Goal: Information Seeking & Learning: Compare options

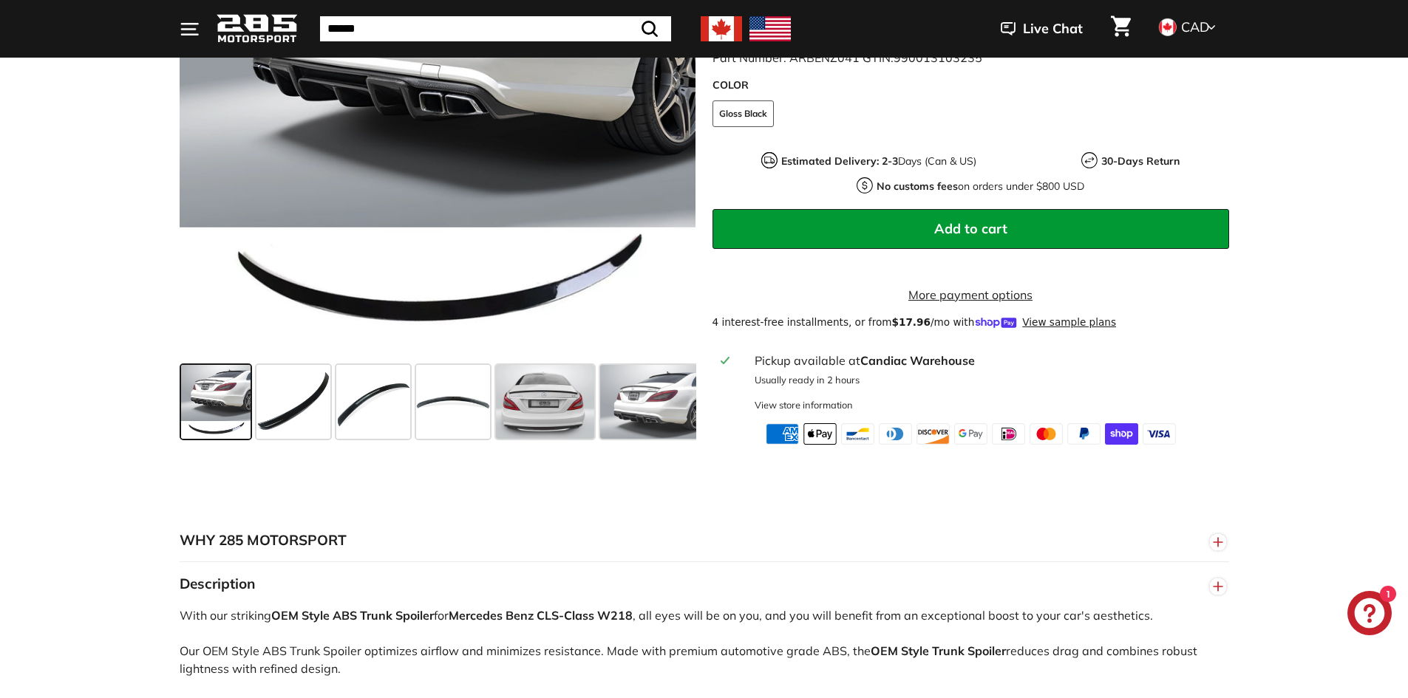
scroll to position [443, 0]
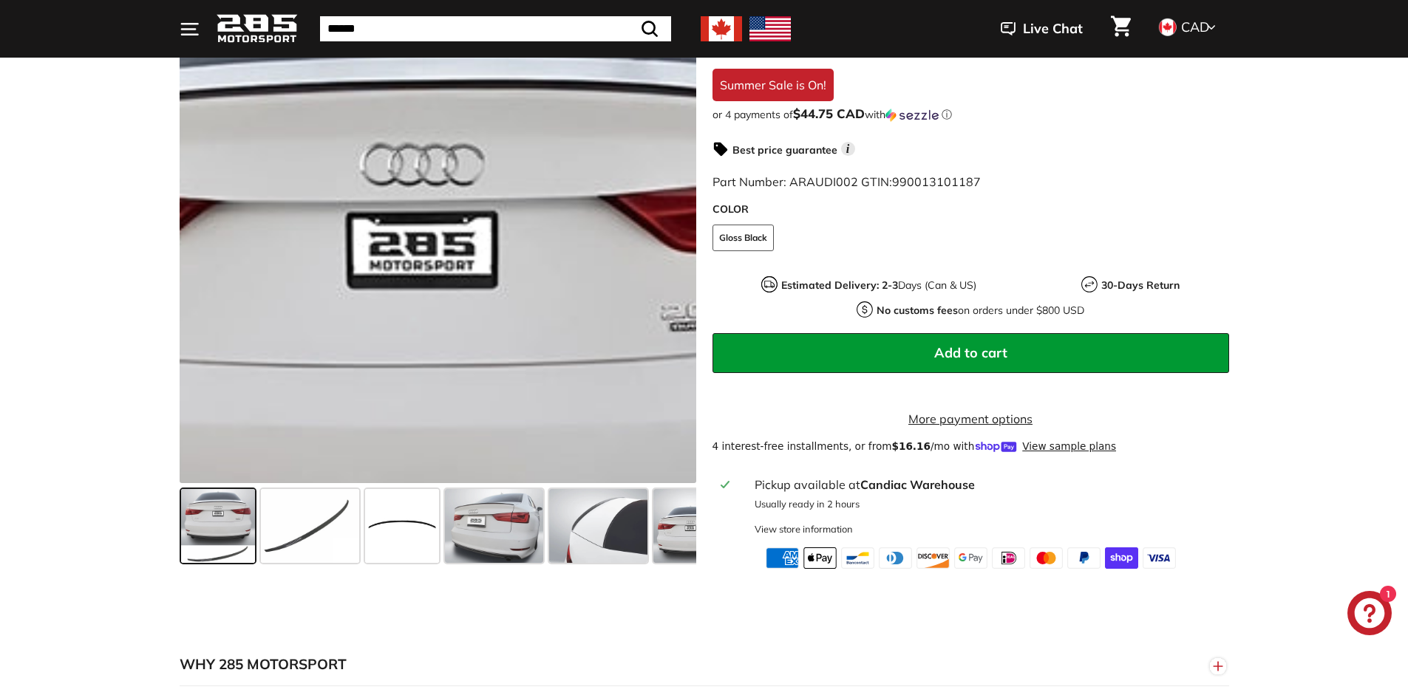
scroll to position [517, 0]
